Goal: Browse casually

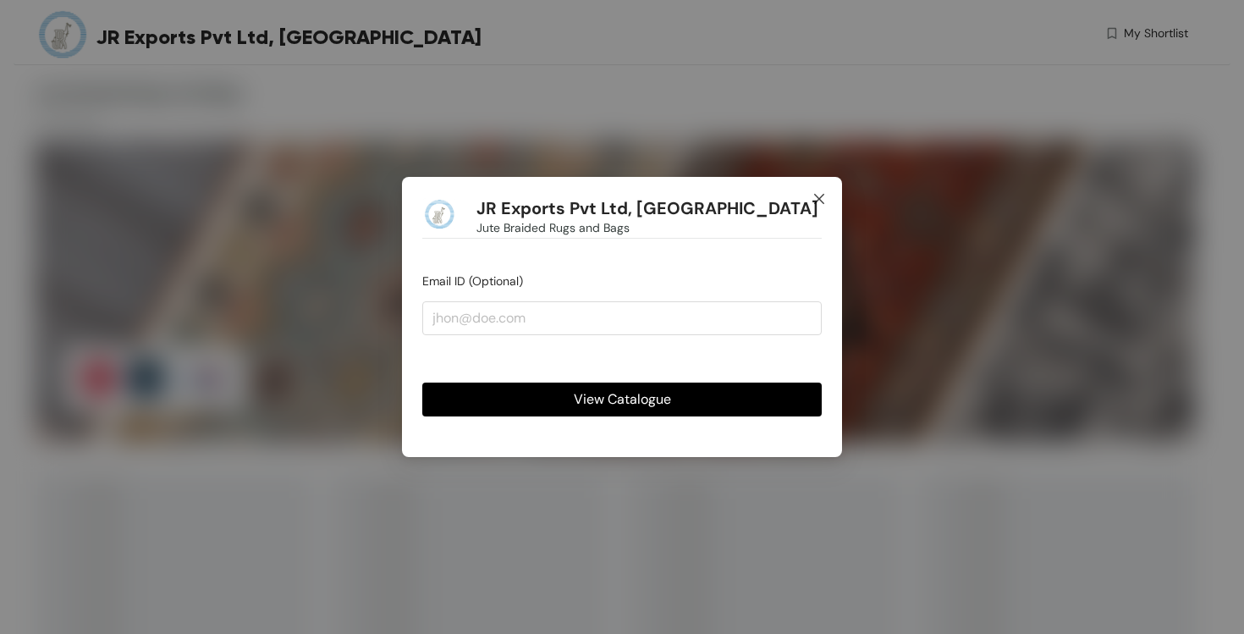
click at [818, 196] on icon "close" at bounding box center [820, 199] width 14 height 14
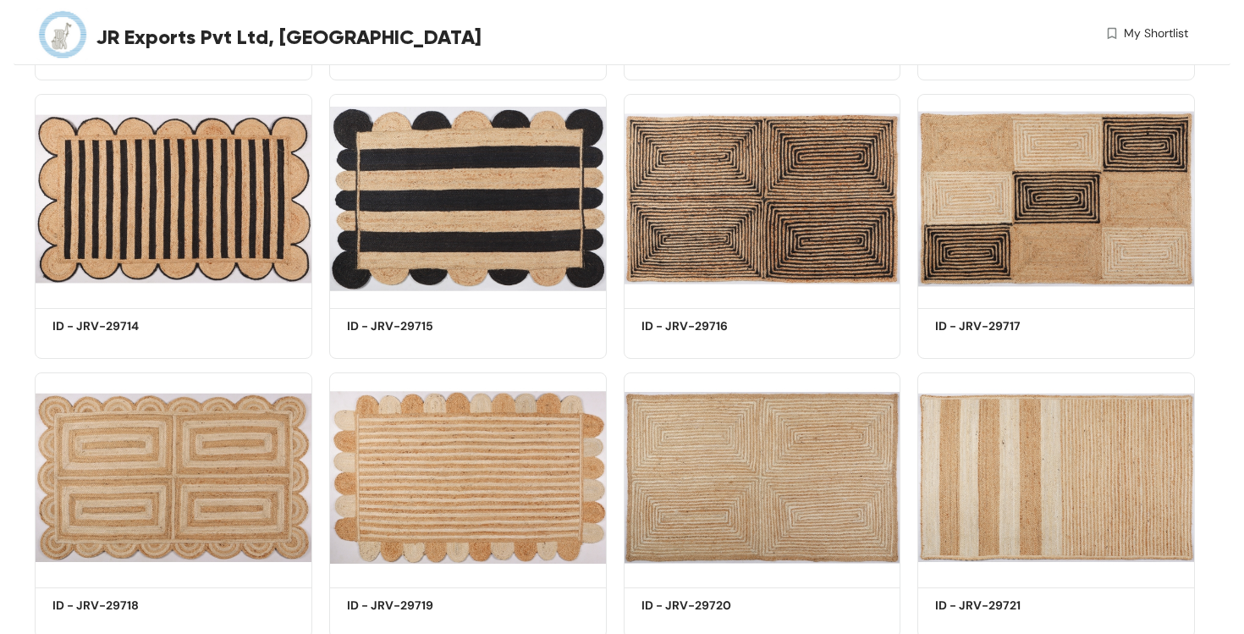
scroll to position [3979, 0]
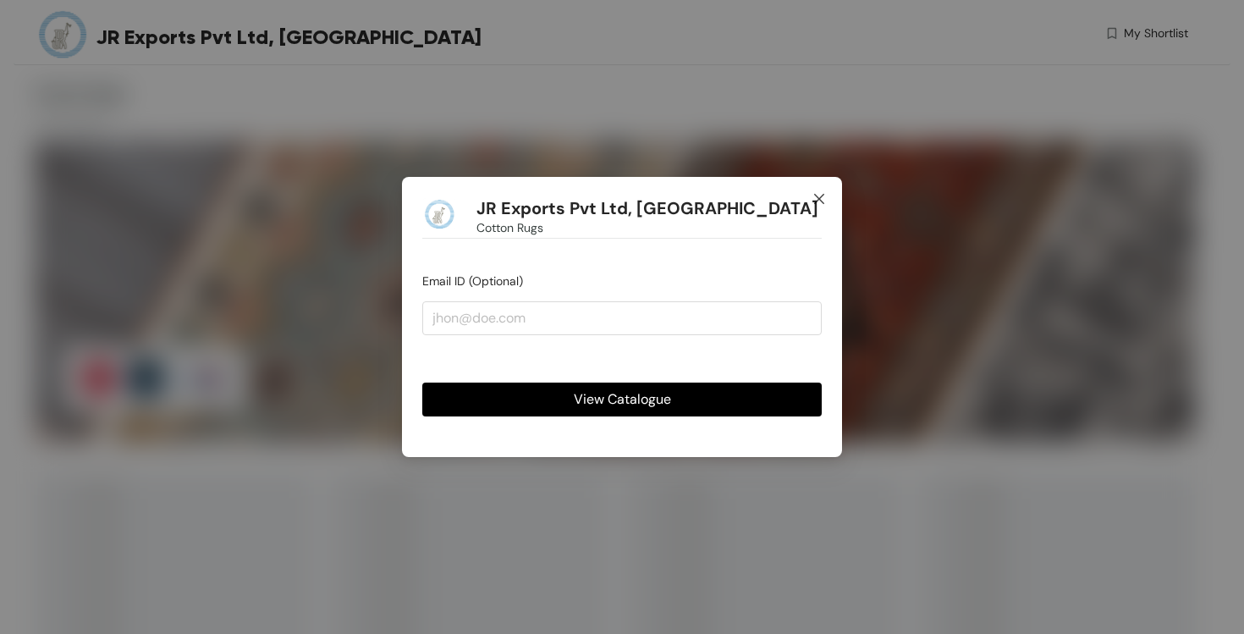
click at [819, 199] on icon "close" at bounding box center [819, 199] width 10 height 10
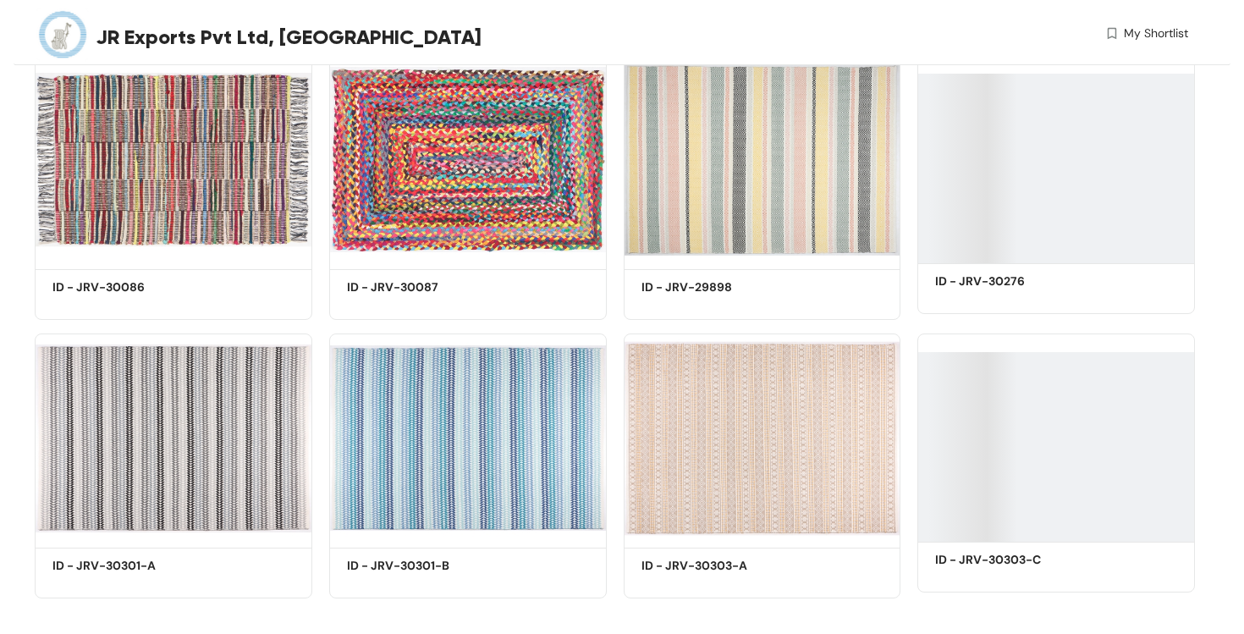
scroll to position [14380, 0]
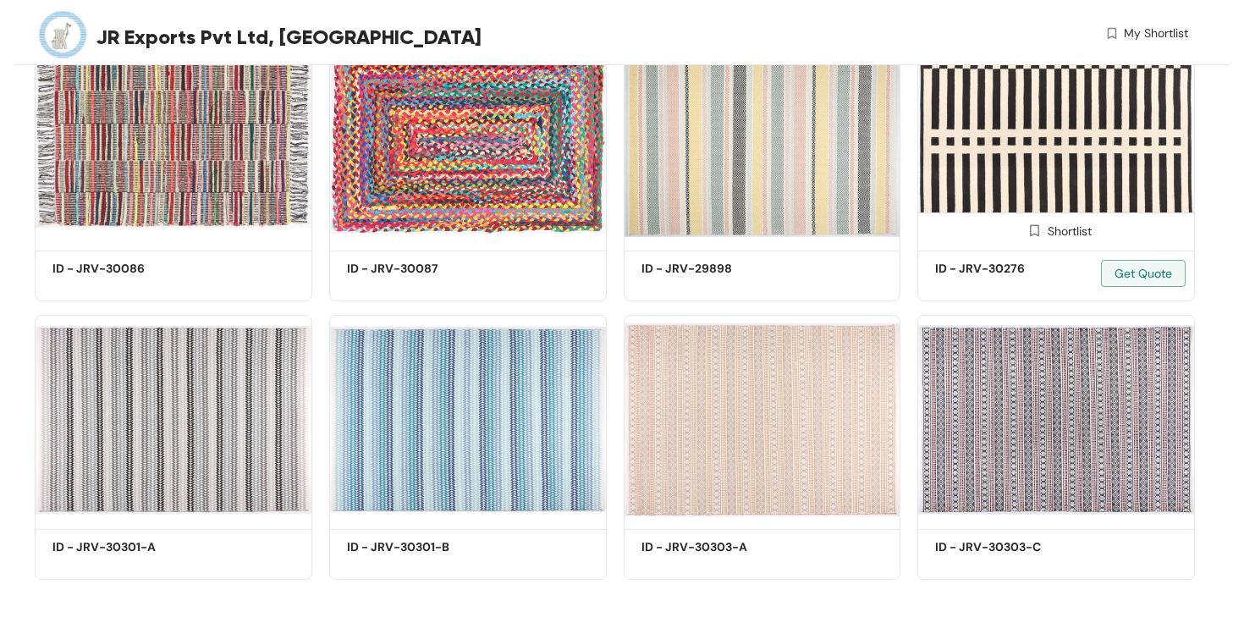
click at [1064, 194] on img at bounding box center [1057, 140] width 278 height 209
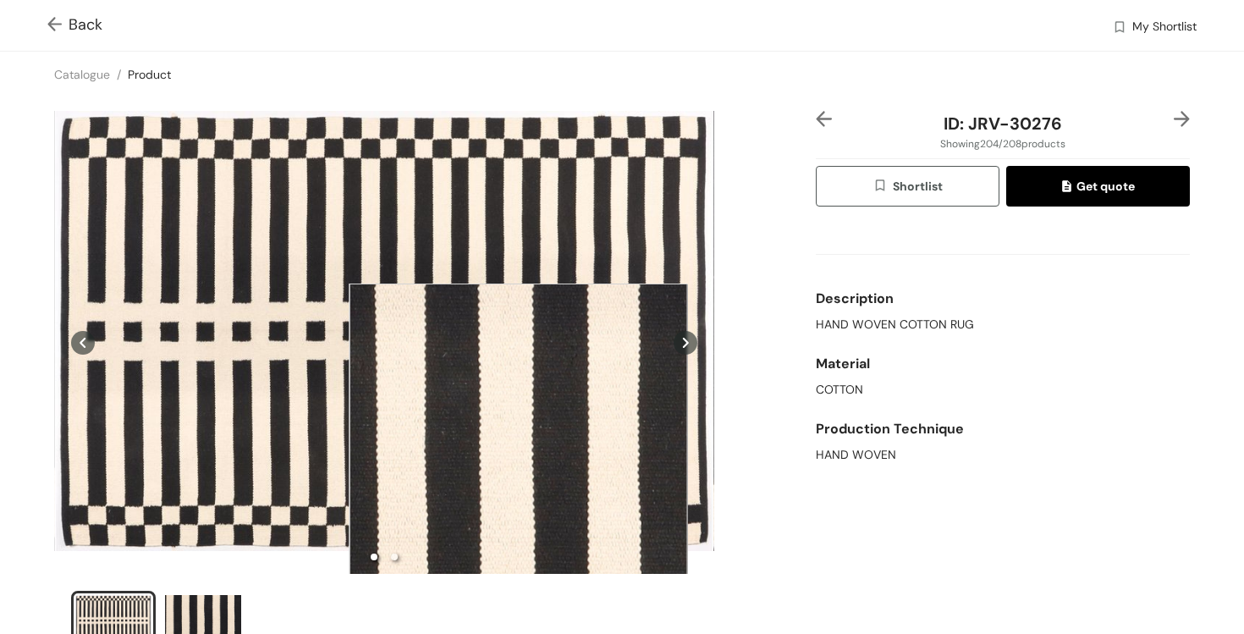
click at [518, 453] on div at bounding box center [518, 453] width 339 height 339
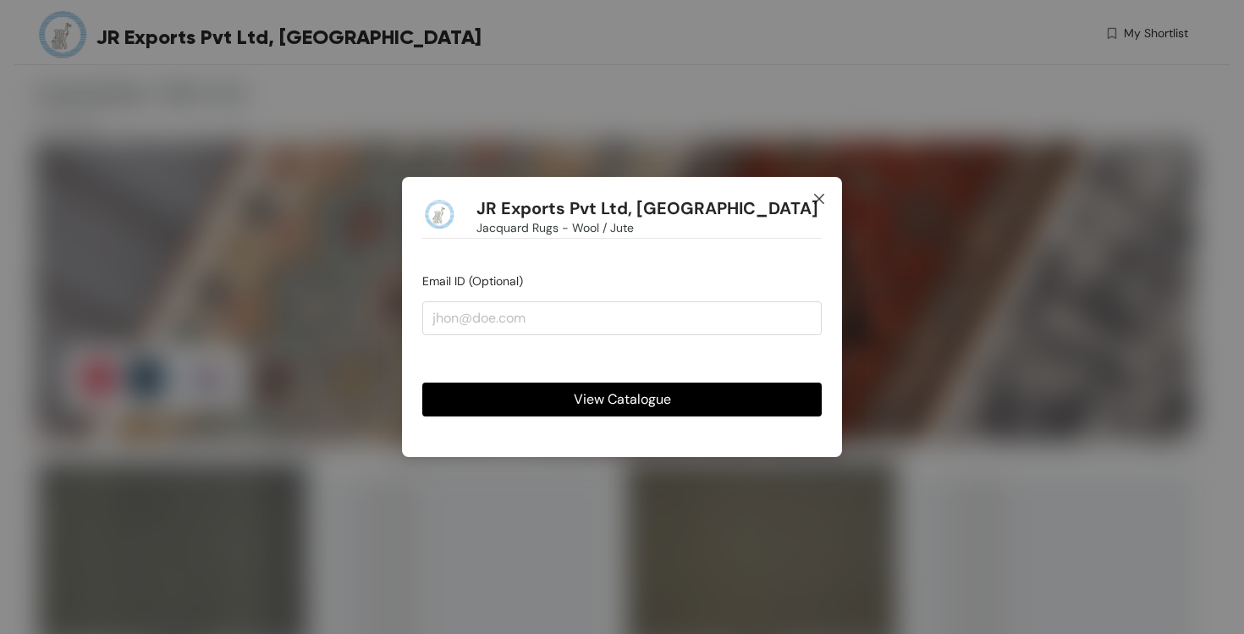
click at [815, 201] on icon "close" at bounding box center [820, 199] width 14 height 14
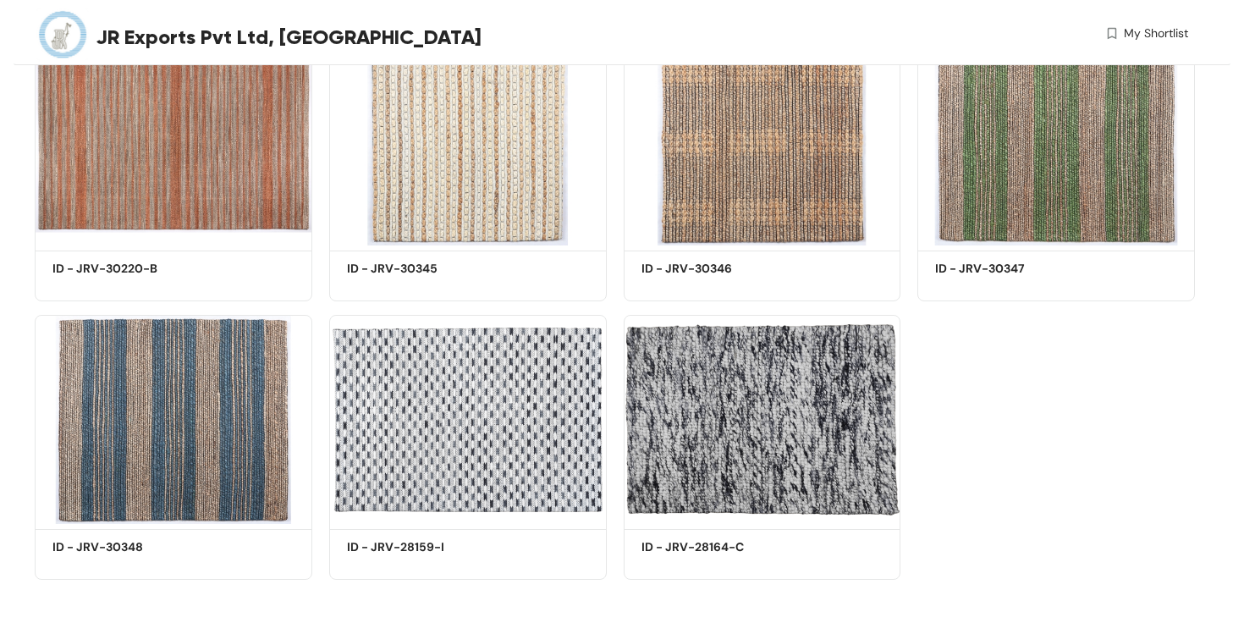
scroll to position [12266, 0]
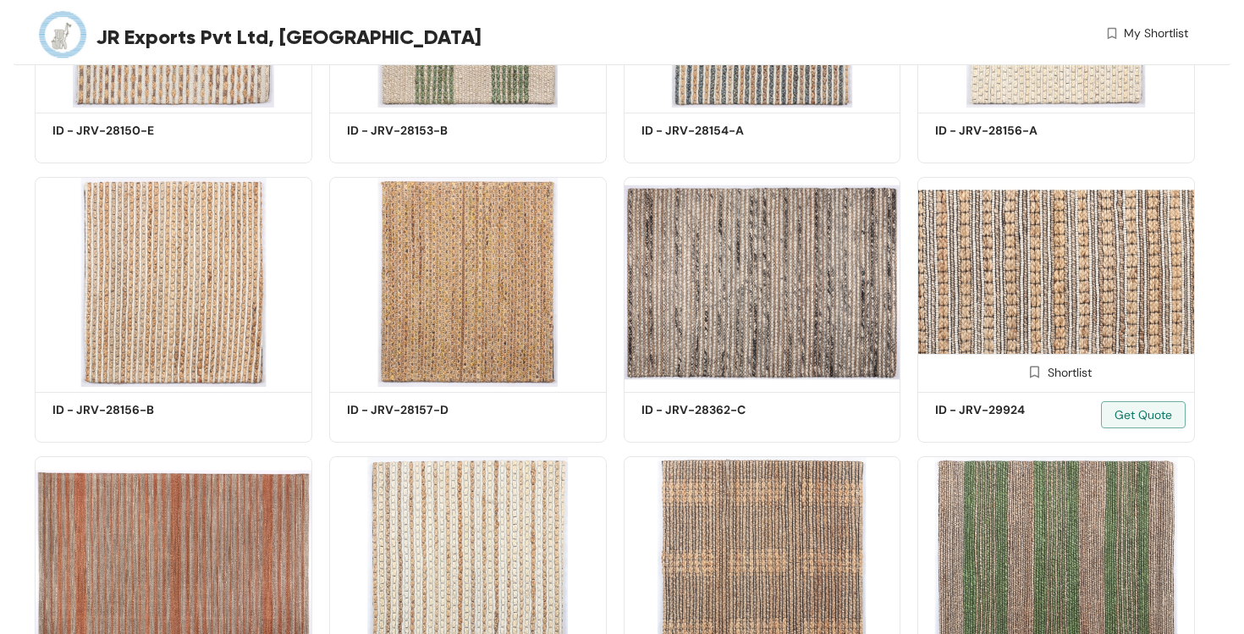
click at [1107, 267] on img at bounding box center [1057, 281] width 278 height 209
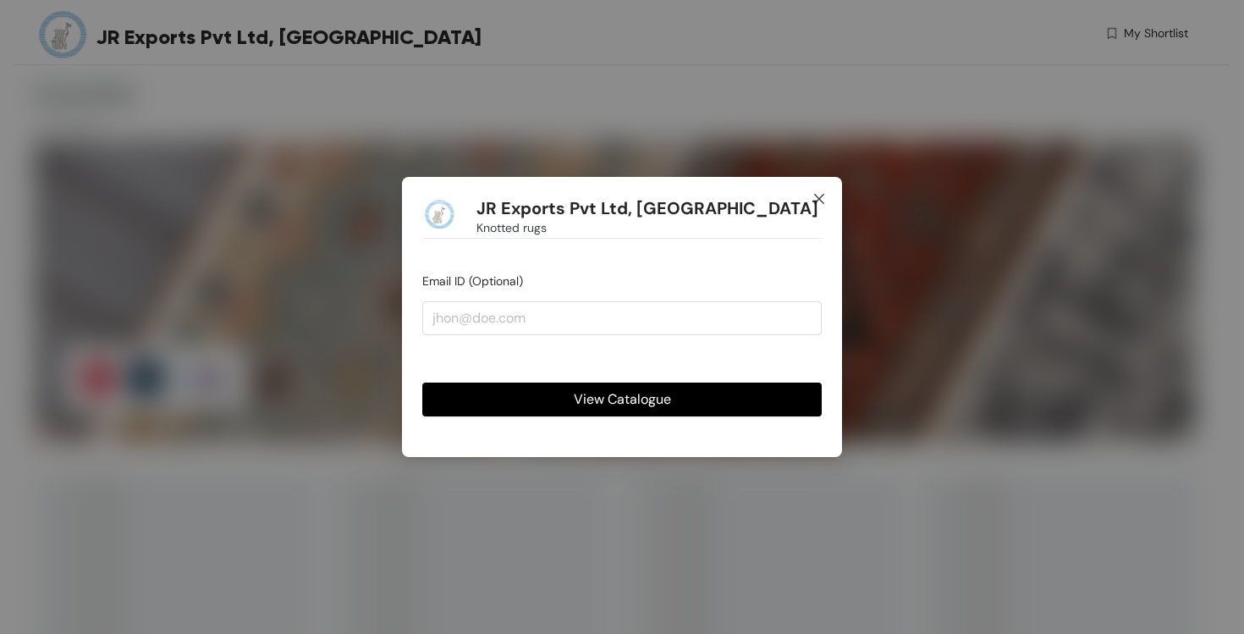
click at [815, 203] on icon "close" at bounding box center [819, 199] width 10 height 10
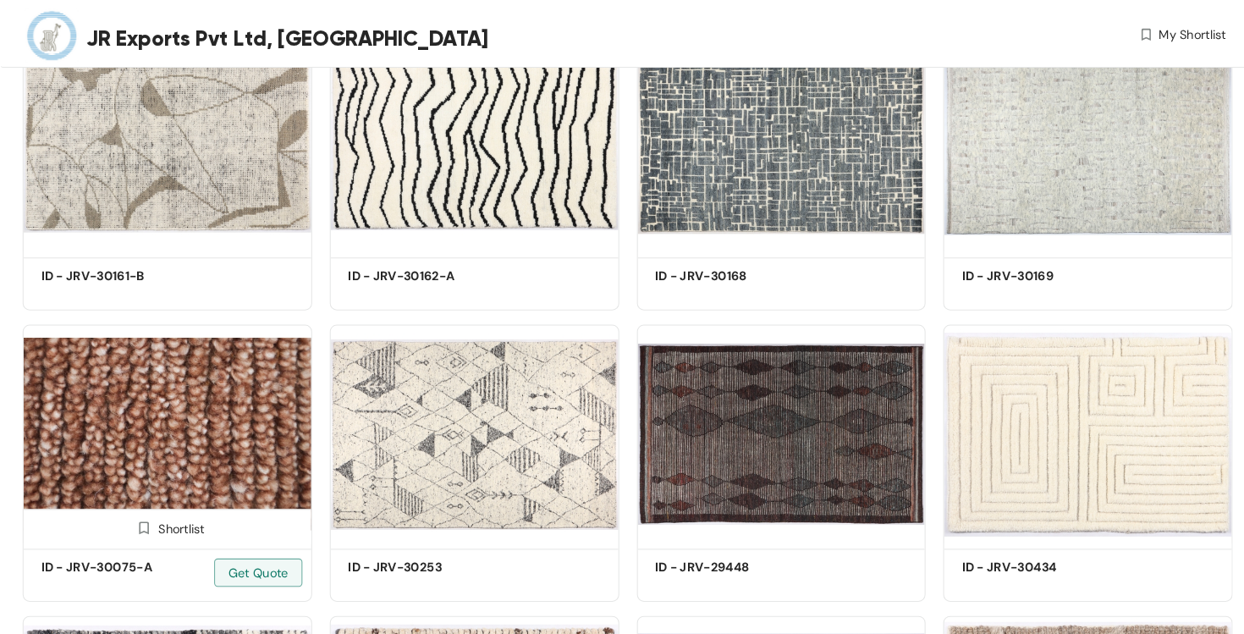
scroll to position [6813, 0]
